Goal: Task Accomplishment & Management: Use online tool/utility

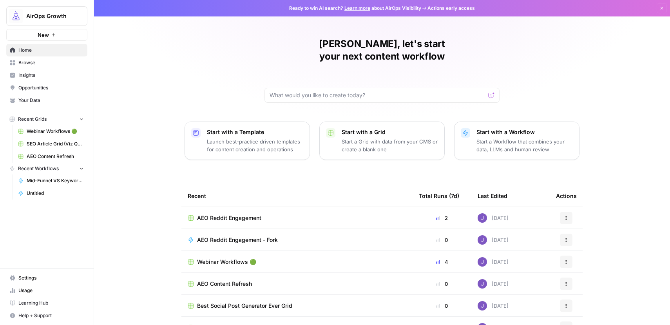
click at [28, 61] on span "Browse" at bounding box center [50, 62] width 65 height 7
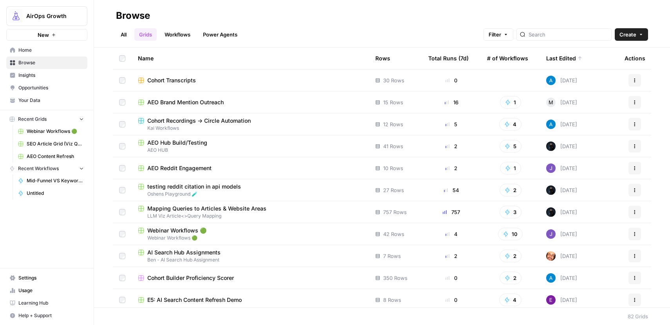
click at [184, 230] on span "Webinar Workflows 🟢" at bounding box center [176, 230] width 59 height 8
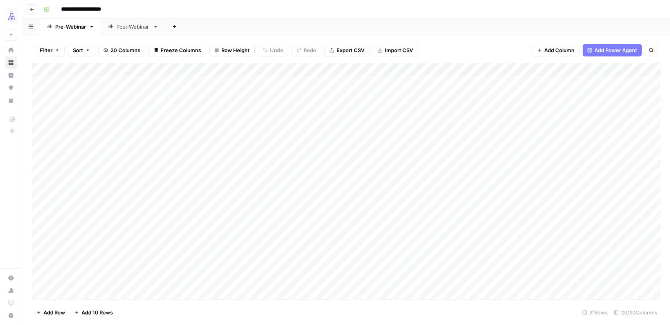
scroll to position [69, 0]
click at [142, 27] on div "Post-Webinar" at bounding box center [132, 27] width 33 height 8
click at [549, 254] on div "Add Column" at bounding box center [346, 181] width 628 height 236
click at [588, 254] on div "Add Column" at bounding box center [346, 181] width 628 height 236
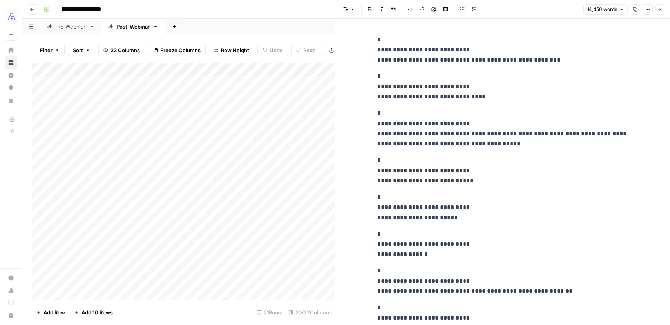
click at [532, 162] on p "**********" at bounding box center [502, 170] width 251 height 31
click at [632, 9] on button "Copy" at bounding box center [635, 9] width 10 height 10
